Goal: Information Seeking & Learning: Check status

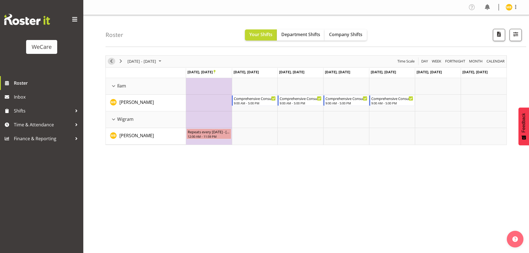
click at [110, 62] on span "Previous" at bounding box center [111, 61] width 7 height 7
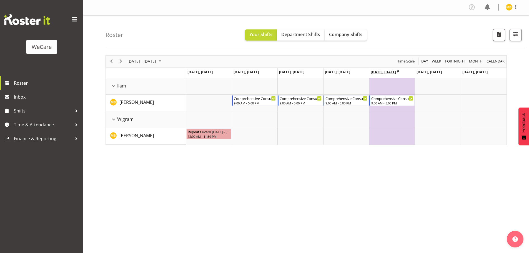
click at [397, 71] on icon "Timeline Week of October 24, 2025" at bounding box center [398, 72] width 2 height 4
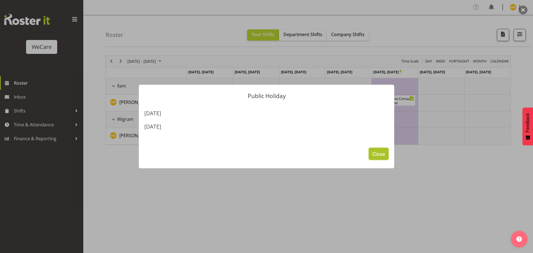
click at [384, 156] on span "Close" at bounding box center [378, 153] width 13 height 7
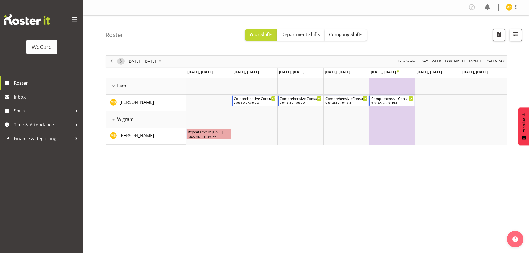
click at [124, 60] on button "Next" at bounding box center [120, 61] width 7 height 7
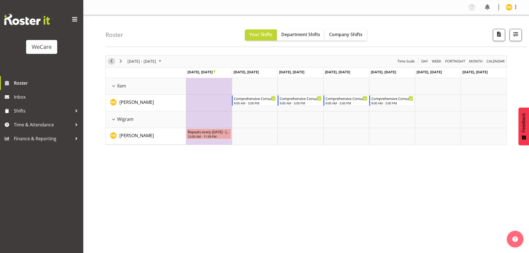
click at [113, 61] on span "Previous" at bounding box center [111, 61] width 7 height 7
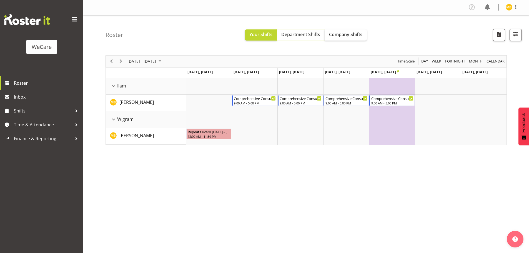
click at [311, 34] on span "Department Shifts" at bounding box center [300, 34] width 39 height 6
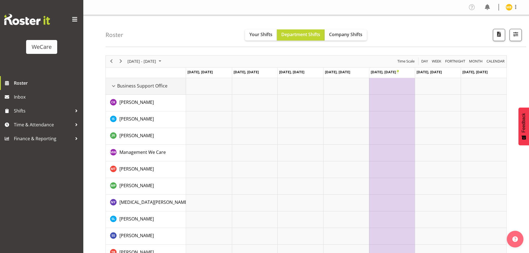
click at [114, 87] on div "Business Support Office resource" at bounding box center [113, 85] width 7 height 7
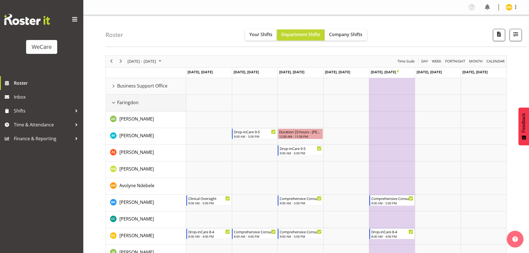
click at [116, 107] on td "Faringdon" at bounding box center [146, 103] width 80 height 17
click at [110, 102] on div "Faringdon resource" at bounding box center [113, 102] width 7 height 7
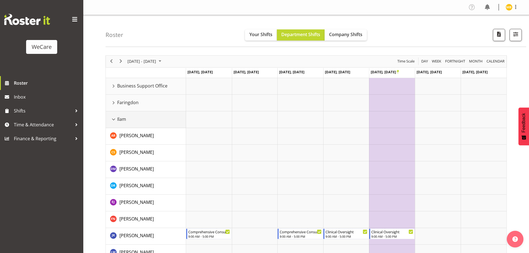
click at [114, 120] on div "Ilam resource" at bounding box center [113, 119] width 7 height 7
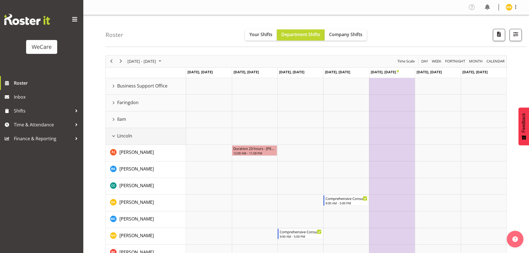
click at [119, 134] on span "Lincoln" at bounding box center [124, 135] width 15 height 7
click at [114, 137] on div "Lincoln resource" at bounding box center [113, 135] width 7 height 7
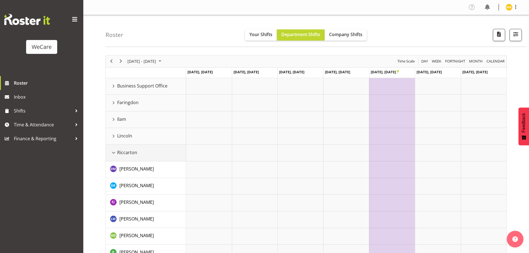
click at [114, 155] on div "Riccarton resource" at bounding box center [113, 152] width 7 height 7
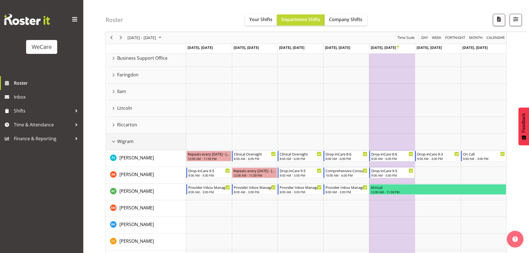
click at [115, 143] on div "Wigram resource" at bounding box center [113, 141] width 7 height 7
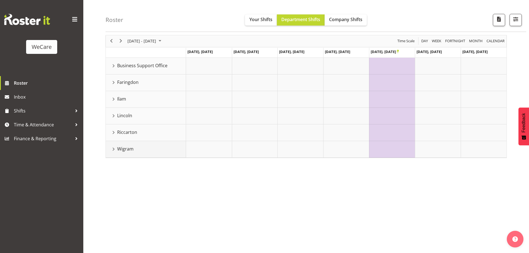
click at [117, 151] on span "Wigram" at bounding box center [125, 148] width 16 height 7
click at [111, 149] on div "Wigram resource" at bounding box center [113, 148] width 7 height 7
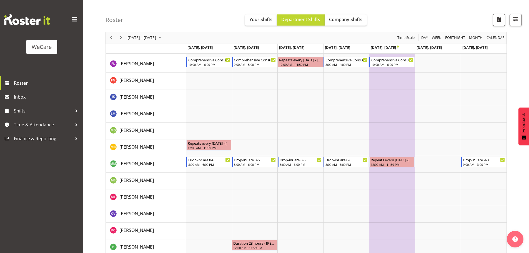
scroll to position [305, 0]
click at [110, 36] on span "Previous" at bounding box center [111, 37] width 7 height 7
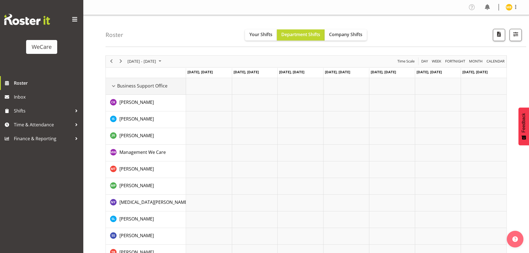
click at [124, 85] on span "Business Support Office" at bounding box center [142, 85] width 50 height 7
click at [113, 85] on div "Business Support Office resource" at bounding box center [113, 85] width 7 height 7
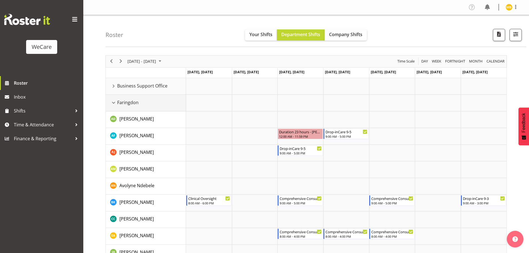
click at [113, 104] on div "Faringdon resource" at bounding box center [113, 102] width 7 height 7
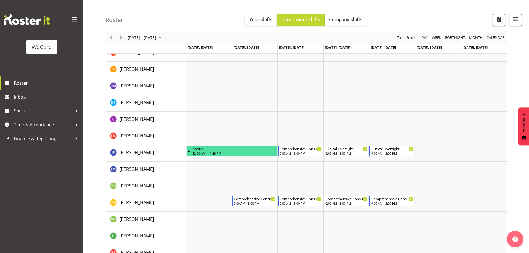
scroll to position [83, 0]
click at [114, 39] on span "Previous" at bounding box center [111, 37] width 7 height 7
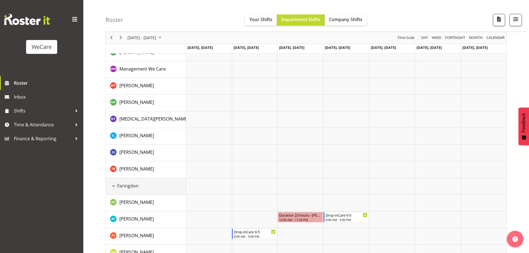
click at [127, 186] on span "Faringdon" at bounding box center [127, 185] width 21 height 7
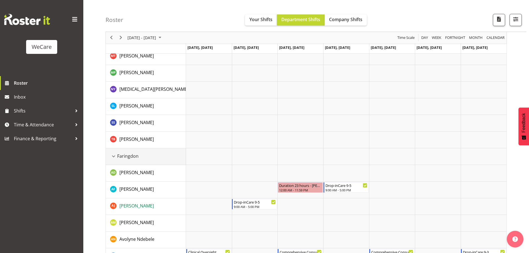
scroll to position [139, 0]
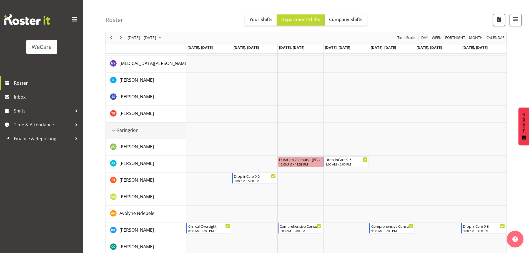
click at [115, 128] on div "Faringdon resource" at bounding box center [113, 130] width 7 height 7
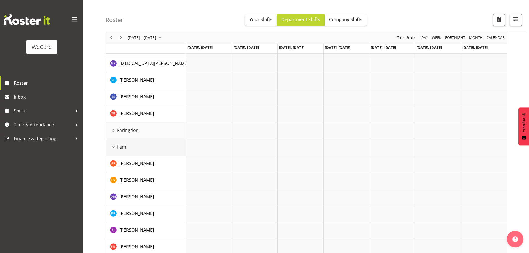
click at [112, 149] on div "Ilam resource" at bounding box center [113, 147] width 7 height 7
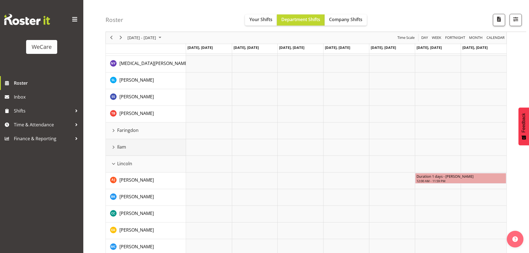
click at [112, 149] on div "Ilam resource" at bounding box center [113, 147] width 7 height 7
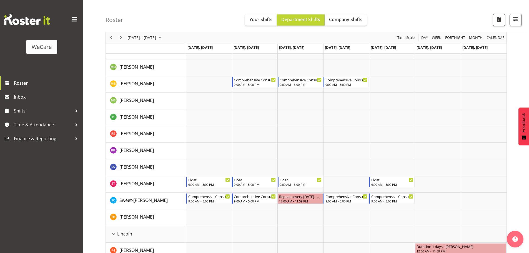
scroll to position [444, 0]
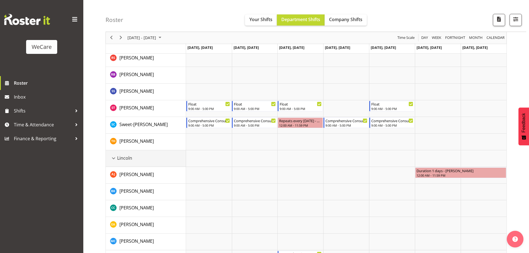
click at [113, 159] on div "Lincoln resource" at bounding box center [113, 158] width 7 height 7
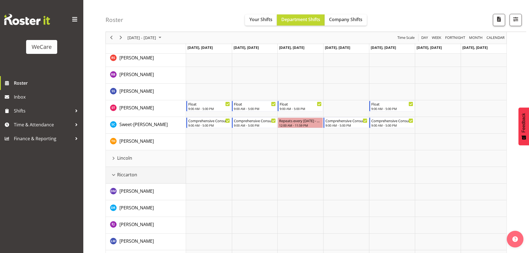
click at [115, 176] on div "Riccarton resource" at bounding box center [113, 174] width 7 height 7
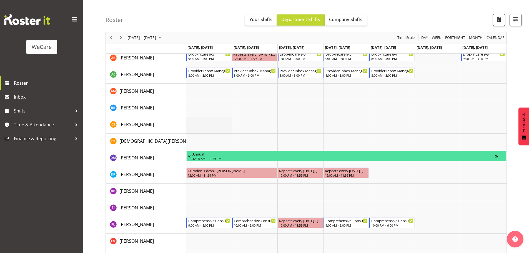
scroll to position [638, 0]
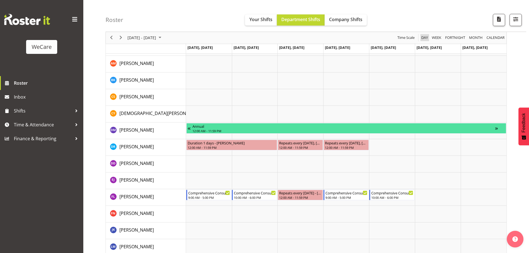
click at [426, 39] on span "Day" at bounding box center [425, 37] width 8 height 7
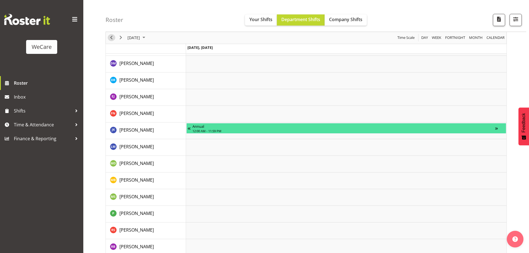
click at [113, 37] on span "Previous" at bounding box center [111, 37] width 7 height 7
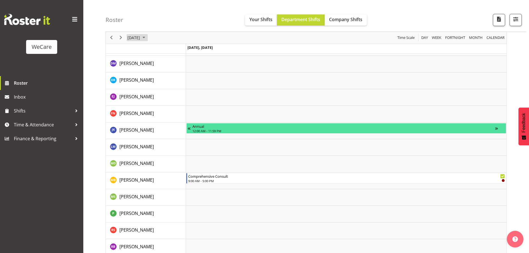
click at [137, 38] on span "[DATE]" at bounding box center [134, 37] width 14 height 7
click at [185, 73] on span "4" at bounding box center [186, 71] width 8 height 8
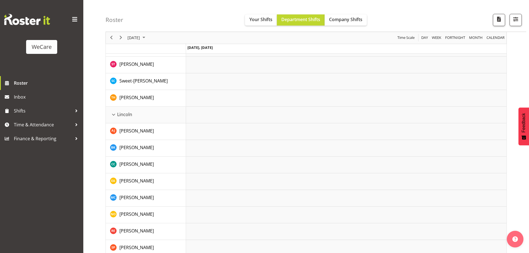
scroll to position [833, 0]
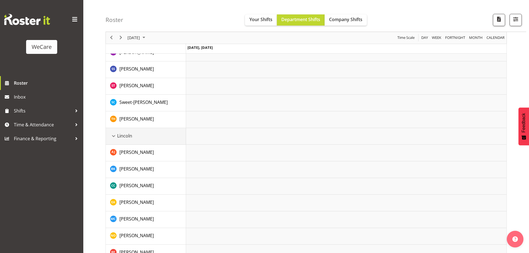
click at [113, 135] on div "Lincoln resource" at bounding box center [113, 135] width 7 height 7
click at [117, 151] on div "Riccarton resource" at bounding box center [113, 152] width 7 height 7
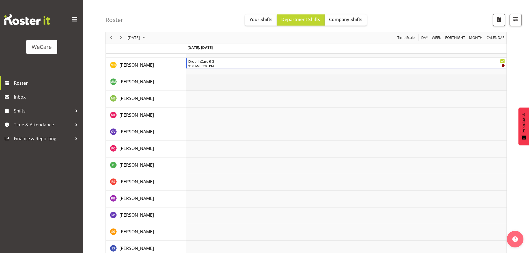
scroll to position [1212, 0]
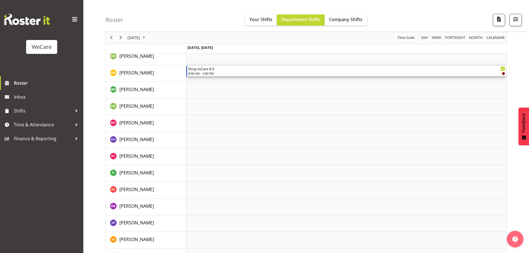
click at [502, 72] on div "Timeline Day of October 4, 2025" at bounding box center [503, 73] width 3 height 3
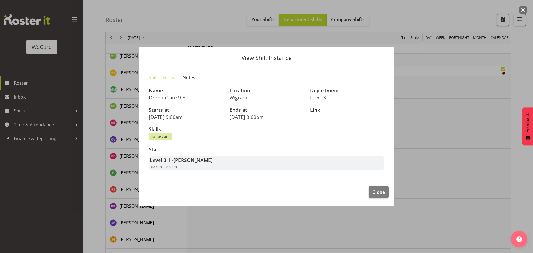
click at [190, 80] on span "Notes" at bounding box center [189, 77] width 12 height 7
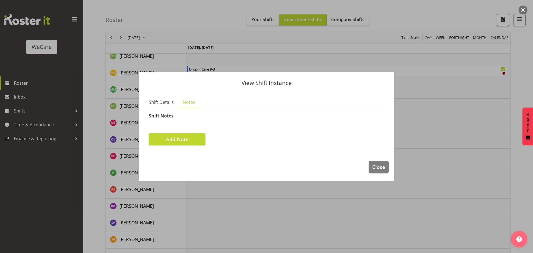
click at [154, 113] on span "Shift Notes" at bounding box center [161, 116] width 25 height 6
click at [157, 105] on span "Shift Details" at bounding box center [161, 102] width 25 height 7
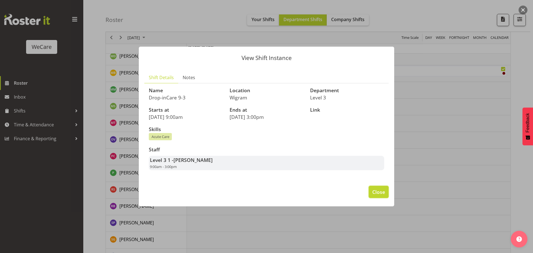
click at [377, 190] on span "Close" at bounding box center [378, 191] width 13 height 7
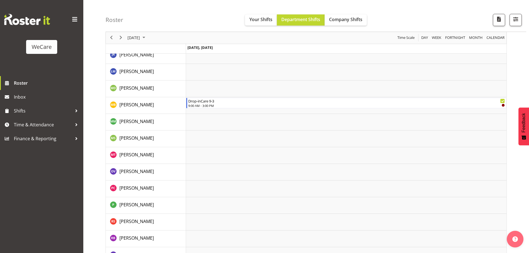
scroll to position [1194, 0]
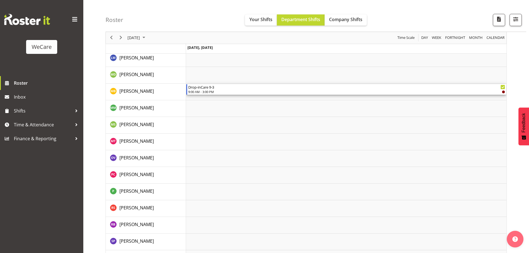
click at [445, 86] on div "Drop-inCare 9-3" at bounding box center [346, 87] width 317 height 6
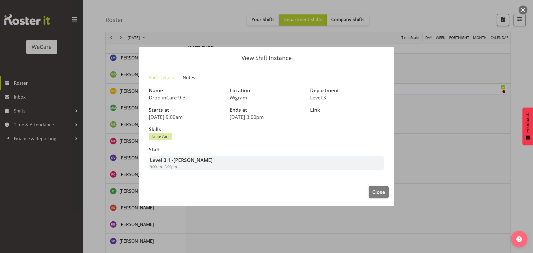
click at [183, 78] on span "Notes" at bounding box center [189, 77] width 12 height 7
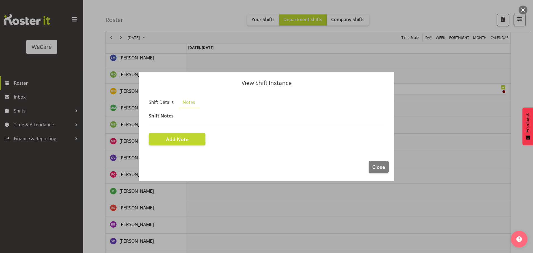
click at [169, 105] on span "Shift Details" at bounding box center [161, 102] width 25 height 7
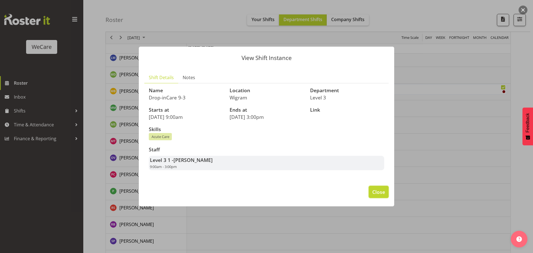
click at [381, 192] on span "Close" at bounding box center [378, 191] width 13 height 7
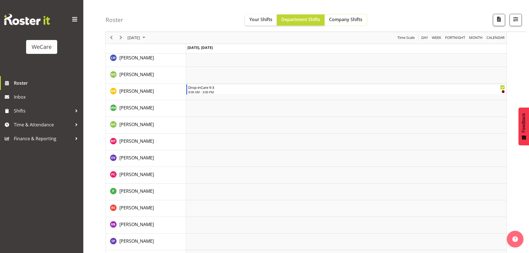
click at [341, 19] on span "Company Shifts" at bounding box center [345, 19] width 33 height 6
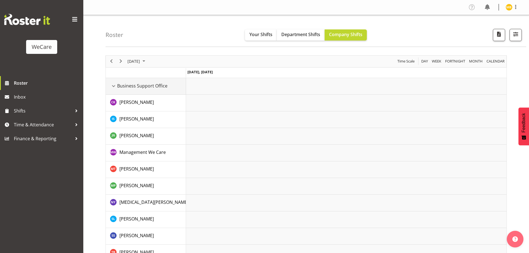
click at [114, 86] on div "Business Support Office resource" at bounding box center [113, 85] width 7 height 7
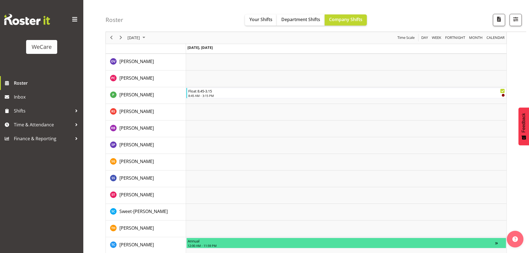
scroll to position [1129, 0]
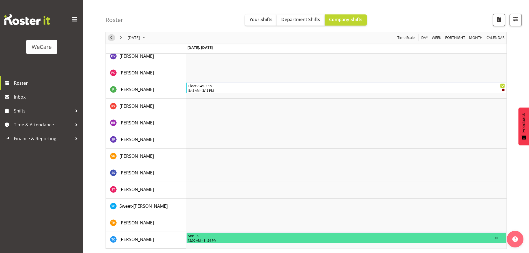
click at [113, 37] on span "Previous" at bounding box center [111, 37] width 7 height 7
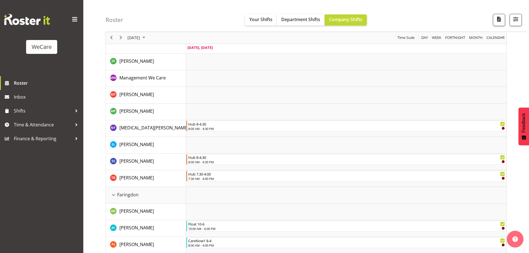
scroll to position [74, 0]
click at [114, 196] on div "Faringdon resource" at bounding box center [113, 195] width 7 height 7
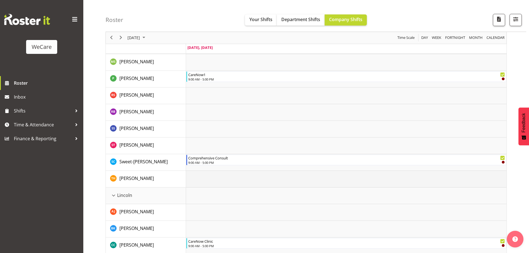
scroll to position [435, 0]
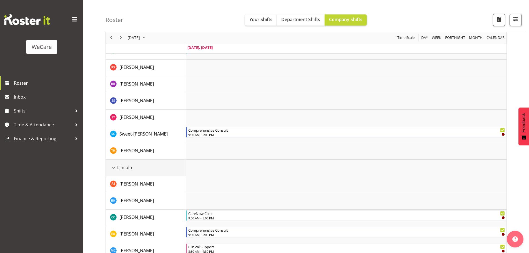
click at [115, 165] on div "Lincoln resource" at bounding box center [113, 167] width 7 height 7
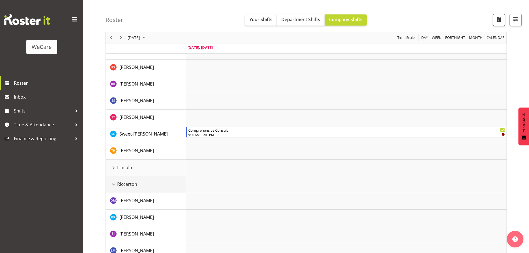
click at [122, 185] on span "Riccarton" at bounding box center [127, 184] width 20 height 7
click at [115, 185] on div "Riccarton resource" at bounding box center [113, 184] width 7 height 7
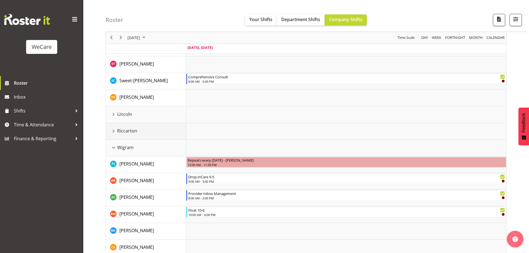
scroll to position [485, 0]
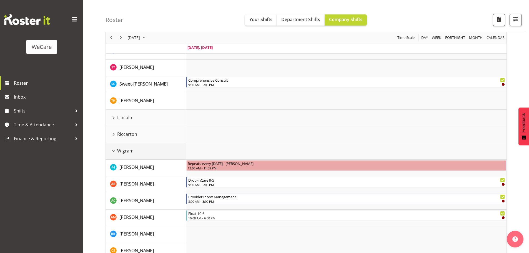
click at [143, 155] on td "Wigram" at bounding box center [146, 151] width 80 height 17
click at [113, 150] on div "Wigram resource" at bounding box center [113, 150] width 7 height 7
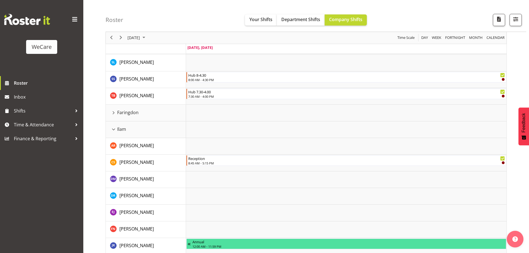
scroll to position [146, 0]
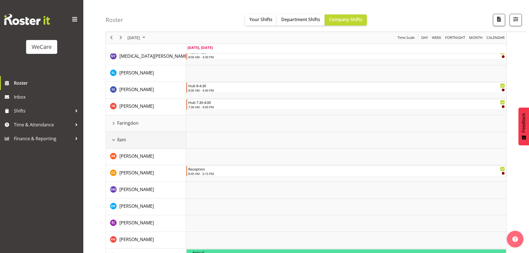
click at [114, 140] on div "Ilam resource" at bounding box center [113, 139] width 7 height 7
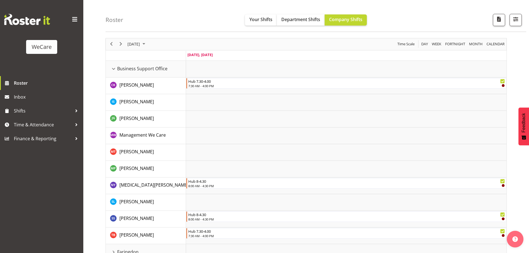
scroll to position [0, 0]
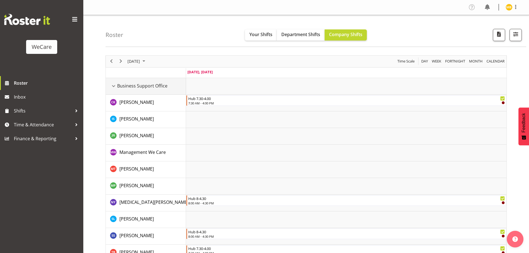
click at [114, 85] on div "Business Support Office resource" at bounding box center [113, 85] width 7 height 7
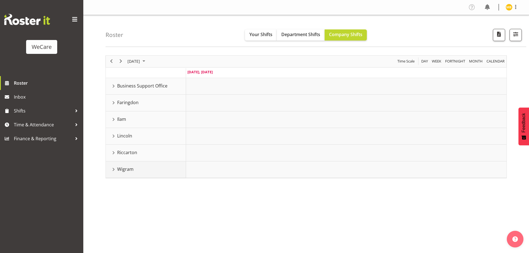
click at [114, 169] on div "Wigram resource" at bounding box center [113, 169] width 7 height 7
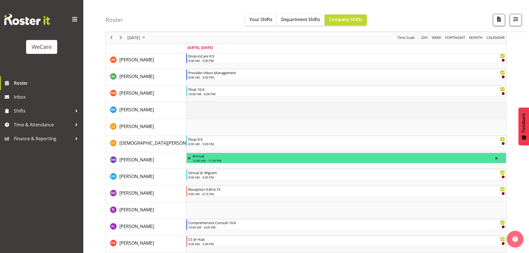
scroll to position [111, 0]
